Goal: Task Accomplishment & Management: Manage account settings

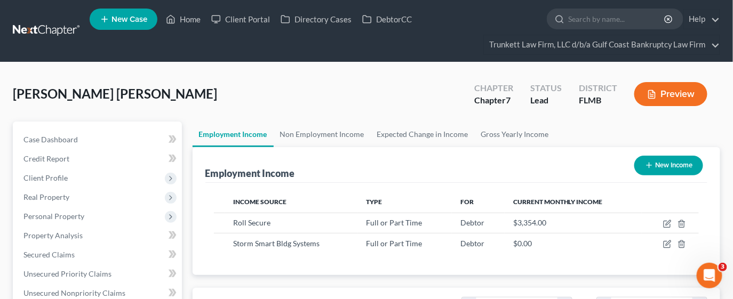
scroll to position [190, 296]
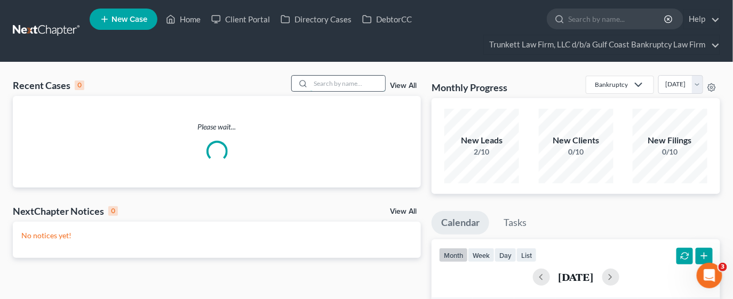
click at [330, 83] on input "search" at bounding box center [348, 83] width 75 height 15
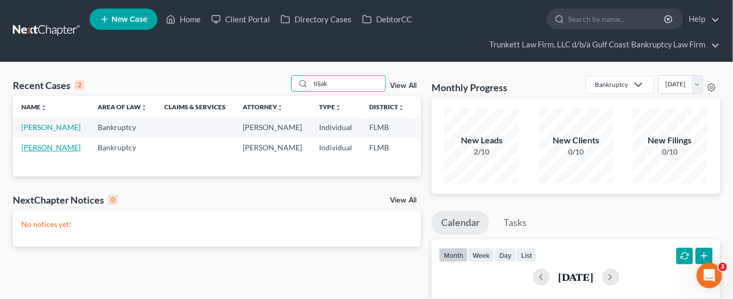
type input "tiljak"
click at [31, 152] on link "[PERSON_NAME]" at bounding box center [50, 147] width 59 height 9
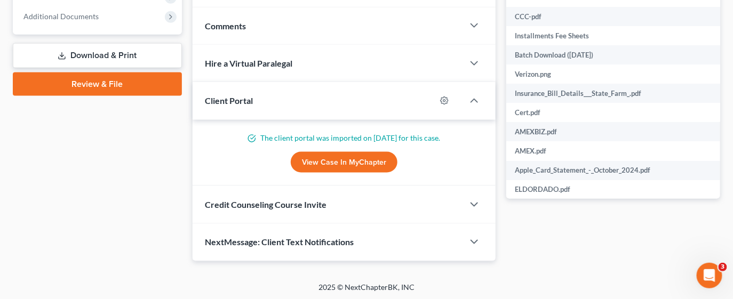
scroll to position [370, 0]
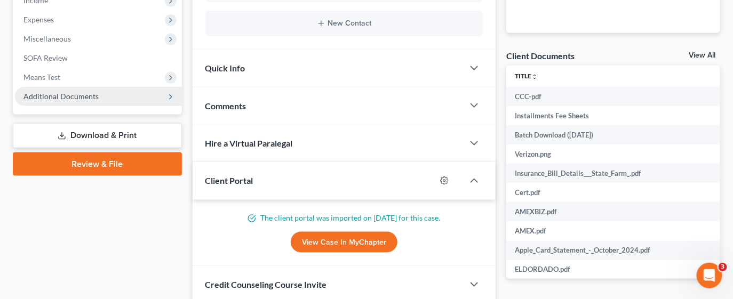
click at [54, 96] on span "Additional Documents" at bounding box center [60, 96] width 75 height 9
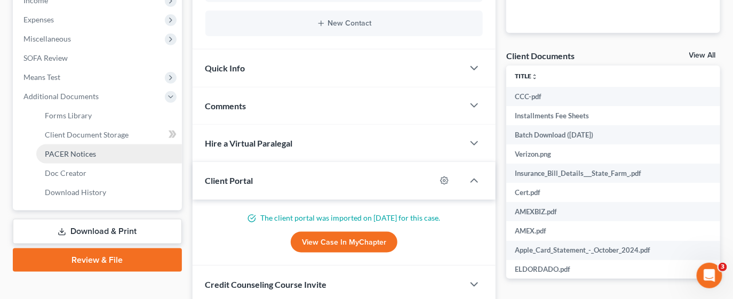
click at [70, 156] on span "PACER Notices" at bounding box center [70, 153] width 51 height 9
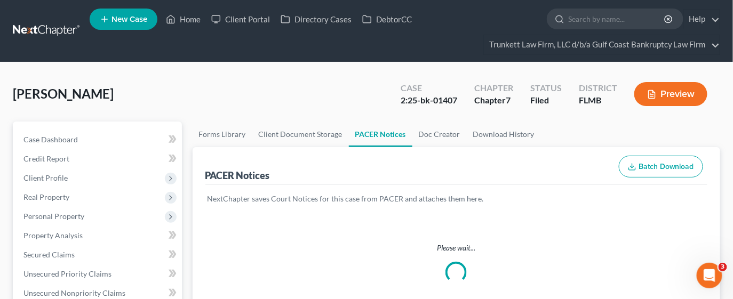
scroll to position [80, 0]
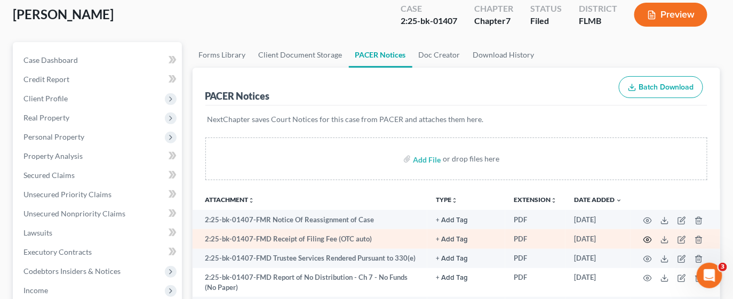
click at [646, 240] on icon "button" at bounding box center [648, 240] width 9 height 9
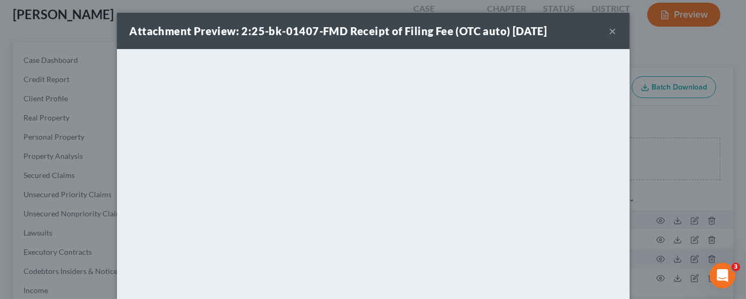
click at [602, 31] on div "Attachment Preview: 2:25-bk-01407-FMD Receipt of Filing Fee (OTC auto) [DATE] ×" at bounding box center [373, 31] width 512 height 36
click at [609, 30] on button "×" at bounding box center [612, 31] width 7 height 13
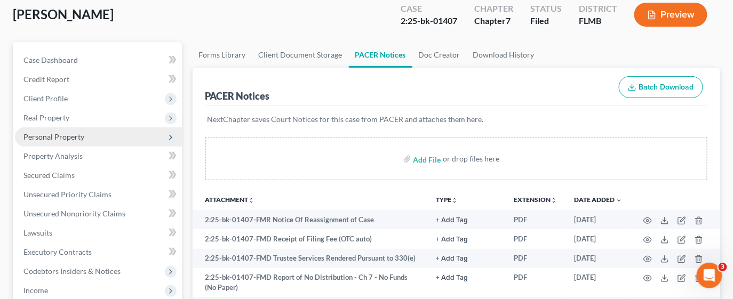
click at [59, 137] on span "Personal Property" at bounding box center [53, 136] width 61 height 9
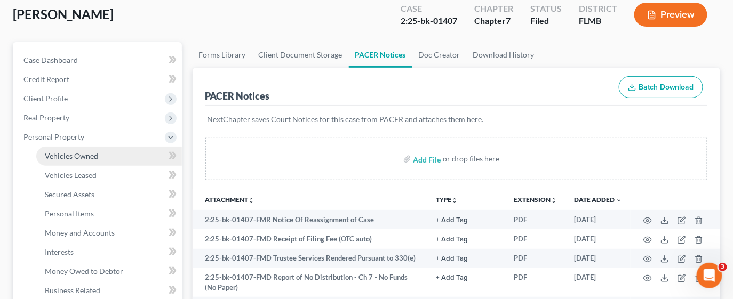
click at [66, 152] on span "Vehicles Owned" at bounding box center [71, 156] width 53 height 9
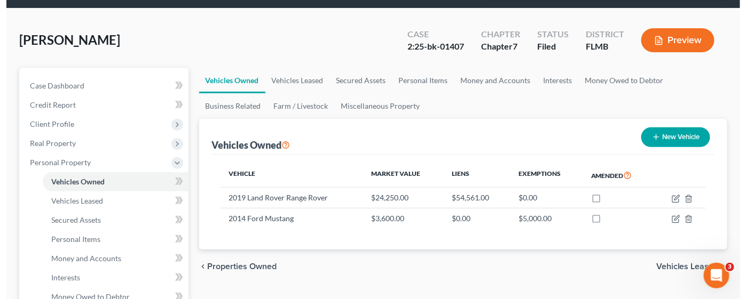
scroll to position [80, 0]
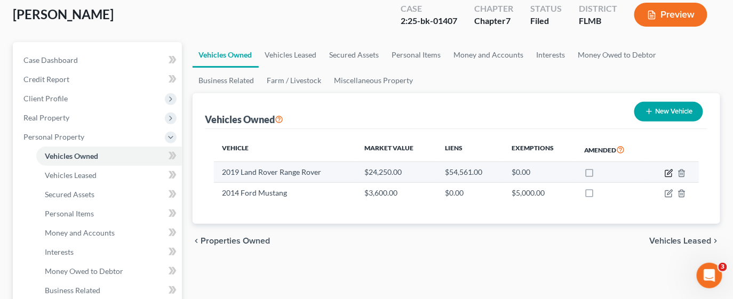
click at [668, 172] on icon "button" at bounding box center [670, 172] width 5 height 5
select select "0"
select select "7"
select select "2"
select select "0"
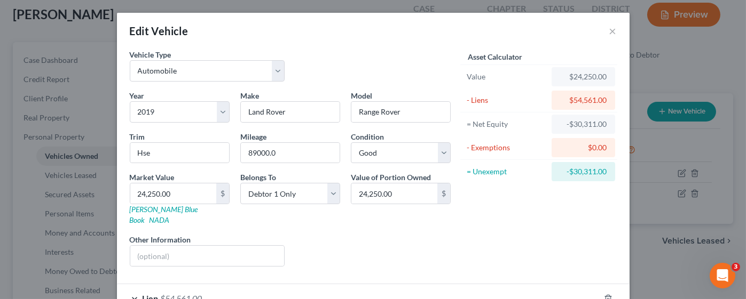
scroll to position [60, 0]
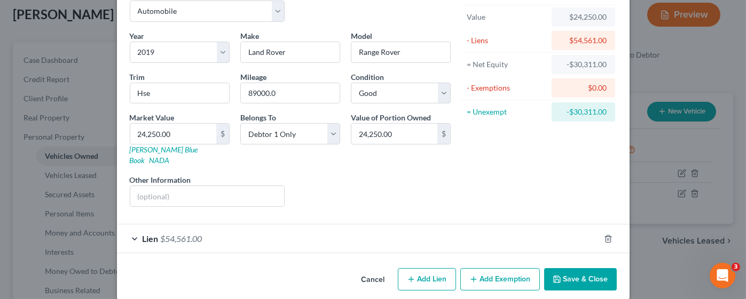
click at [429, 227] on div "Lien $54,561.00" at bounding box center [358, 239] width 482 height 28
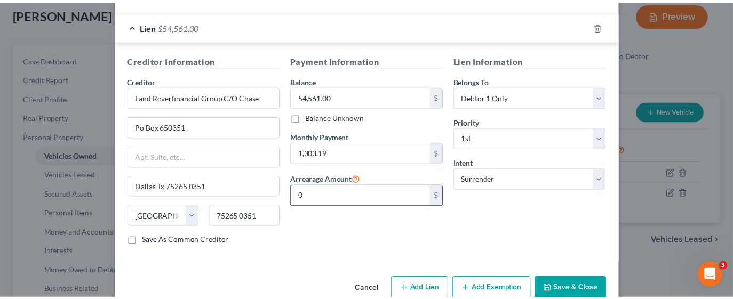
scroll to position [280, 0]
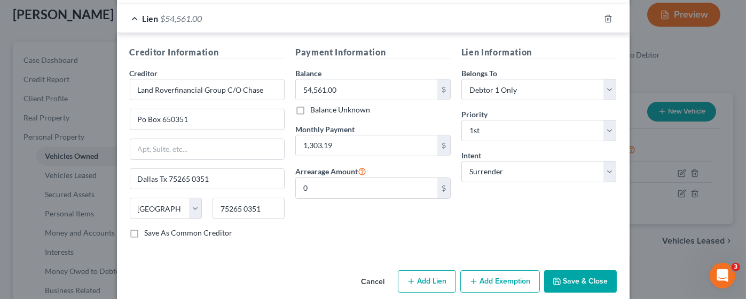
click at [561, 271] on button "Save & Close" at bounding box center [580, 282] width 73 height 22
